Goal: Contribute content

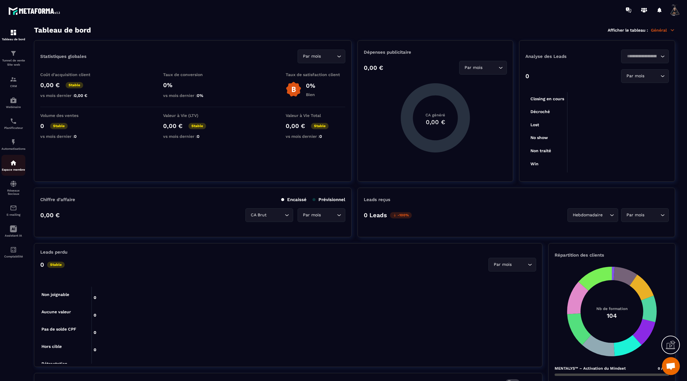
click at [13, 171] on p "Espace membre" at bounding box center [13, 169] width 24 height 3
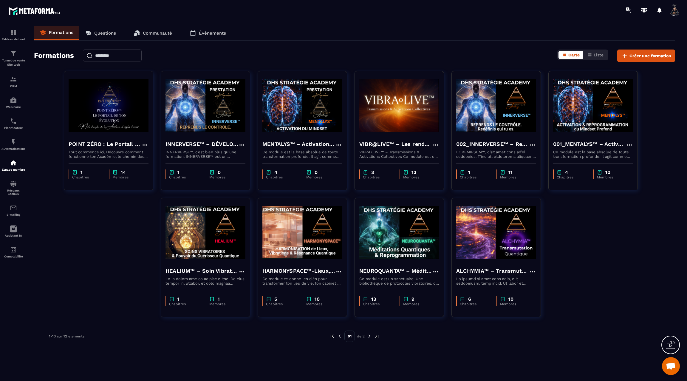
click at [371, 335] on img at bounding box center [369, 336] width 5 height 5
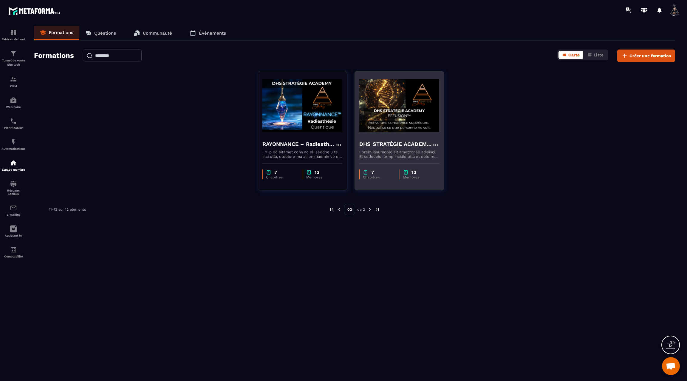
click at [376, 140] on h4 "DHS STRATÉGIE ACADEMY™ – EFFUSION" at bounding box center [395, 144] width 73 height 8
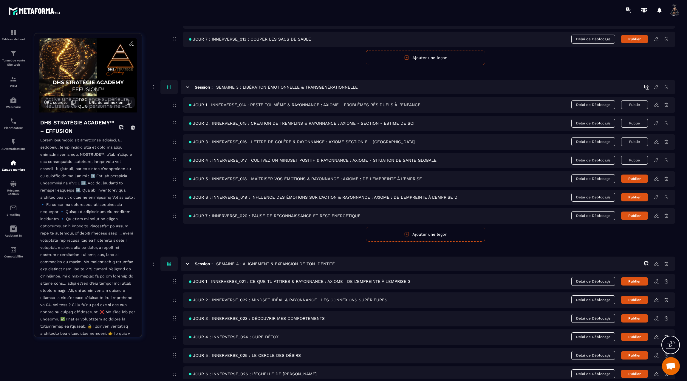
scroll to position [401, 0]
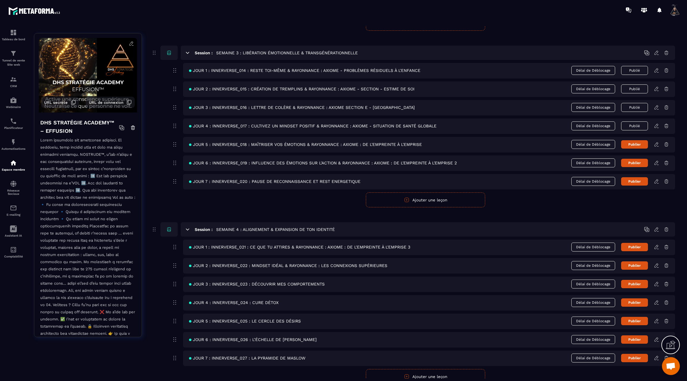
click at [654, 123] on icon at bounding box center [656, 125] width 5 height 5
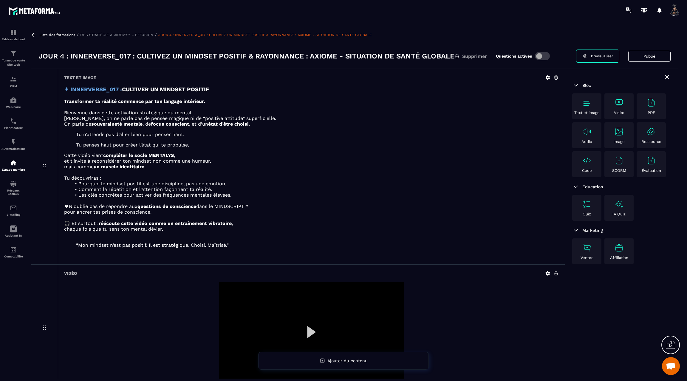
click at [35, 33] on icon at bounding box center [33, 34] width 5 height 5
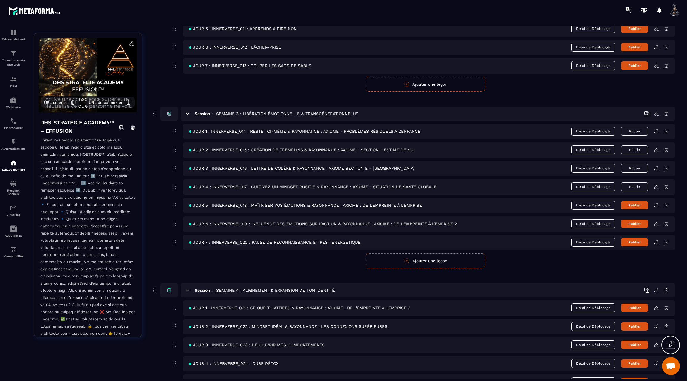
scroll to position [341, 0]
click at [657, 202] on icon at bounding box center [656, 204] width 5 height 5
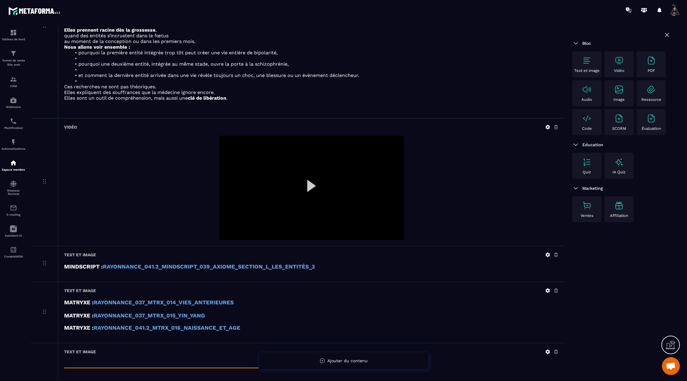
scroll to position [1998, 0]
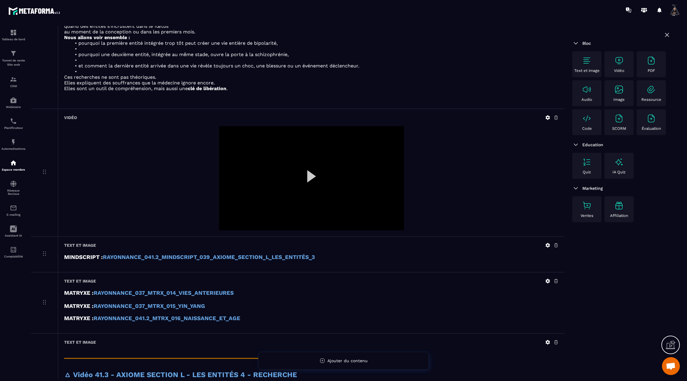
click at [547, 115] on icon at bounding box center [548, 117] width 4 height 4
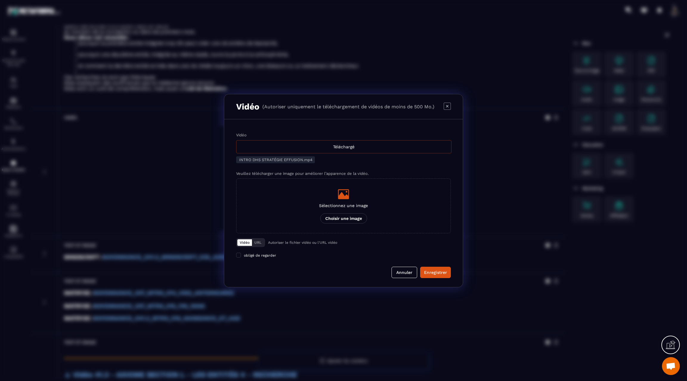
click at [330, 143] on div "Téléchargé" at bounding box center [343, 146] width 215 height 13
click at [0, 0] on input "Vidéo Téléchargé" at bounding box center [0, 0] width 0 height 0
click at [447, 272] on div "Enregistrer" at bounding box center [435, 272] width 23 height 6
